Goal: Navigation & Orientation: Find specific page/section

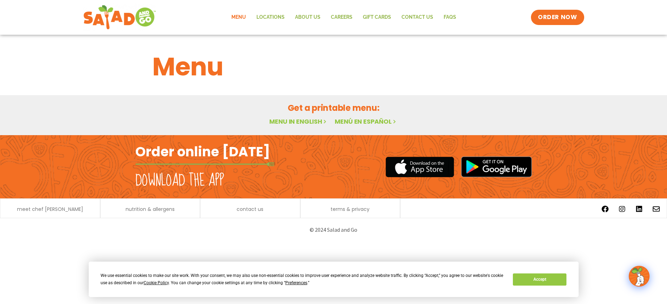
click at [245, 17] on link "Menu" at bounding box center [238, 17] width 25 height 16
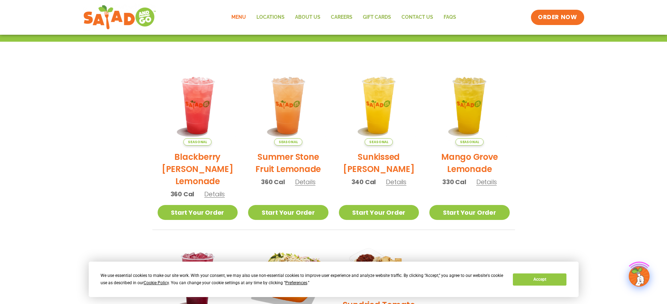
scroll to position [153, 0]
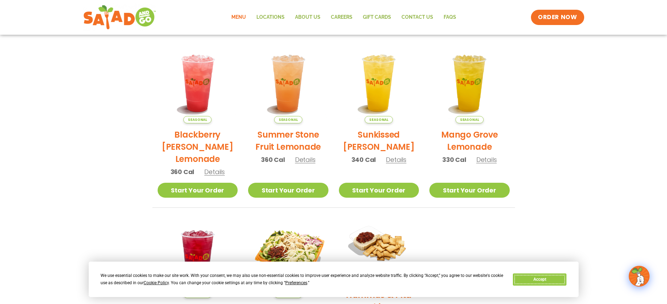
click at [560, 279] on button "Accept" at bounding box center [540, 280] width 54 height 12
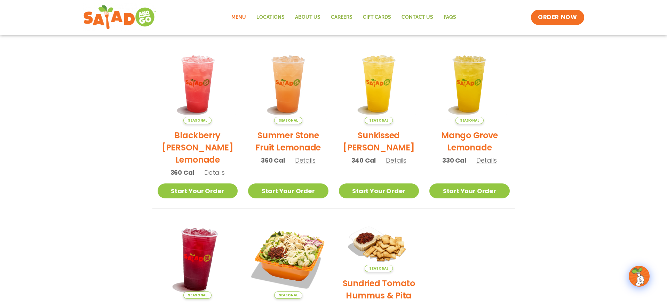
scroll to position [0, 0]
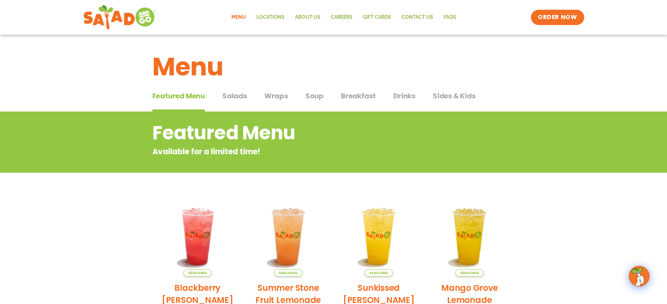
click at [240, 98] on span "Salads" at bounding box center [234, 96] width 25 height 10
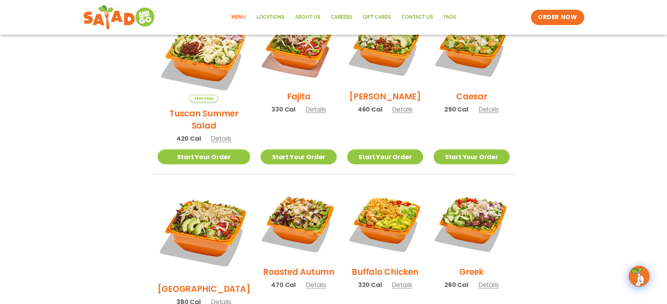
scroll to position [287, 0]
